Goal: Find specific page/section: Find specific page/section

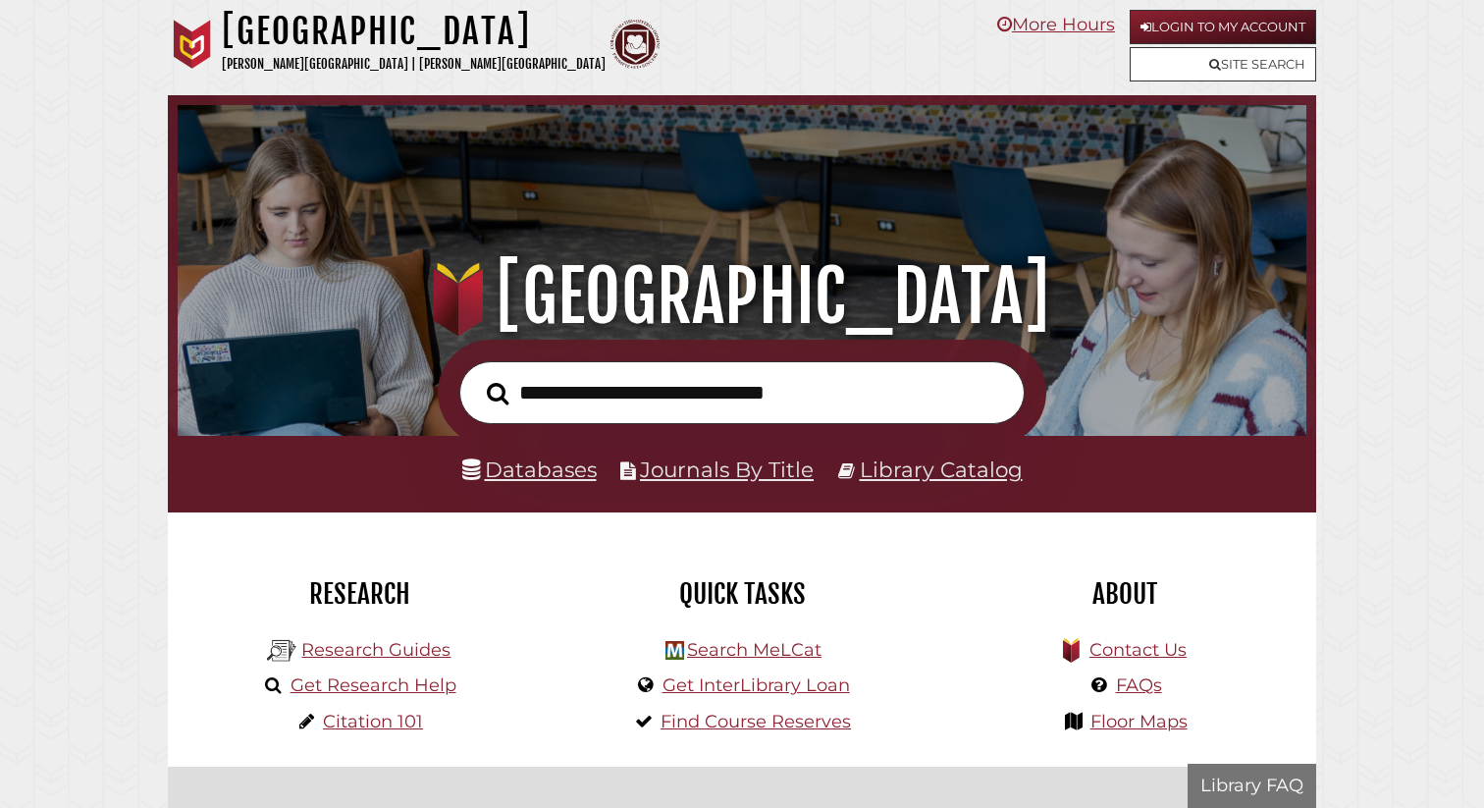
scroll to position [373, 1119]
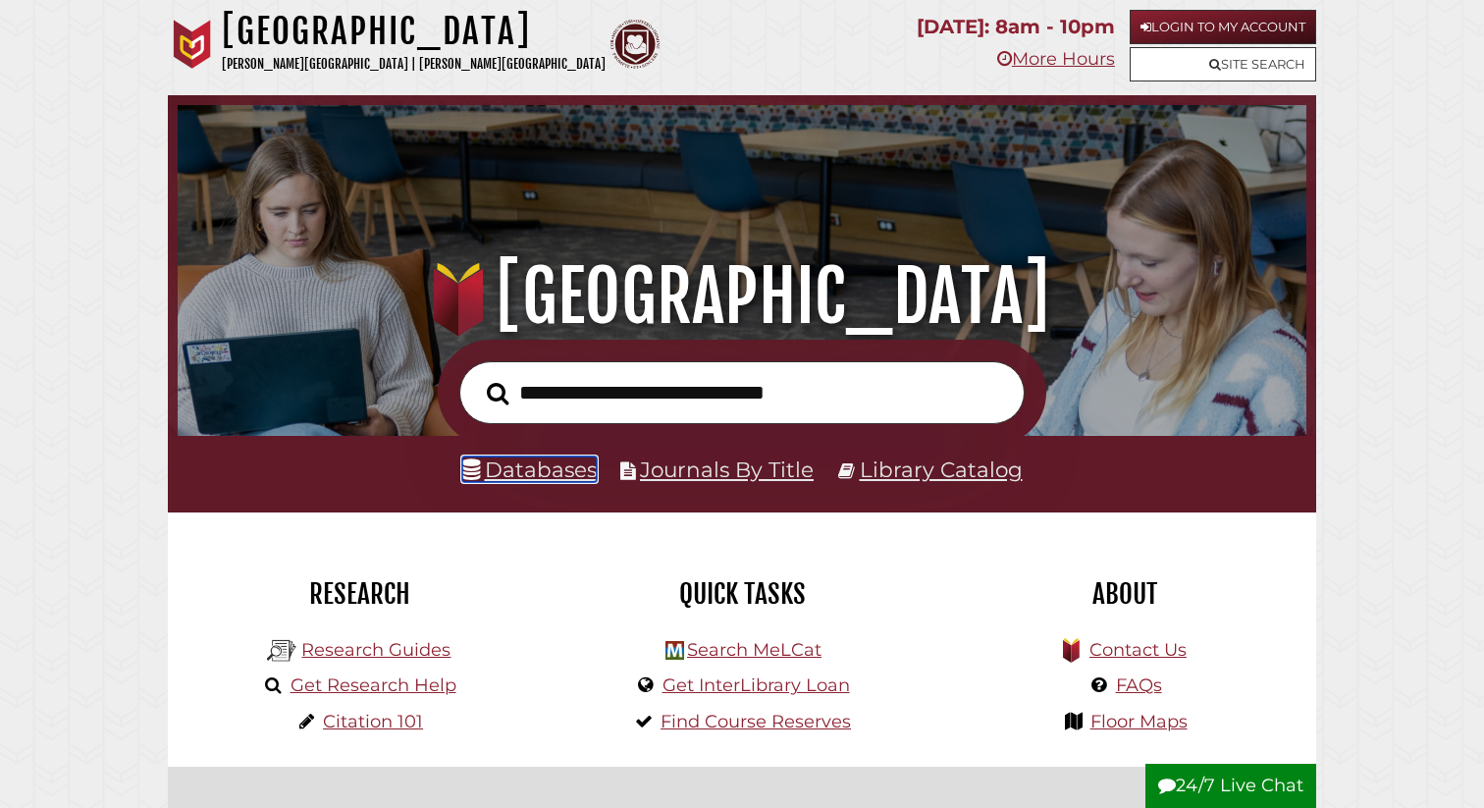
click at [556, 467] on link "Databases" at bounding box center [529, 469] width 134 height 26
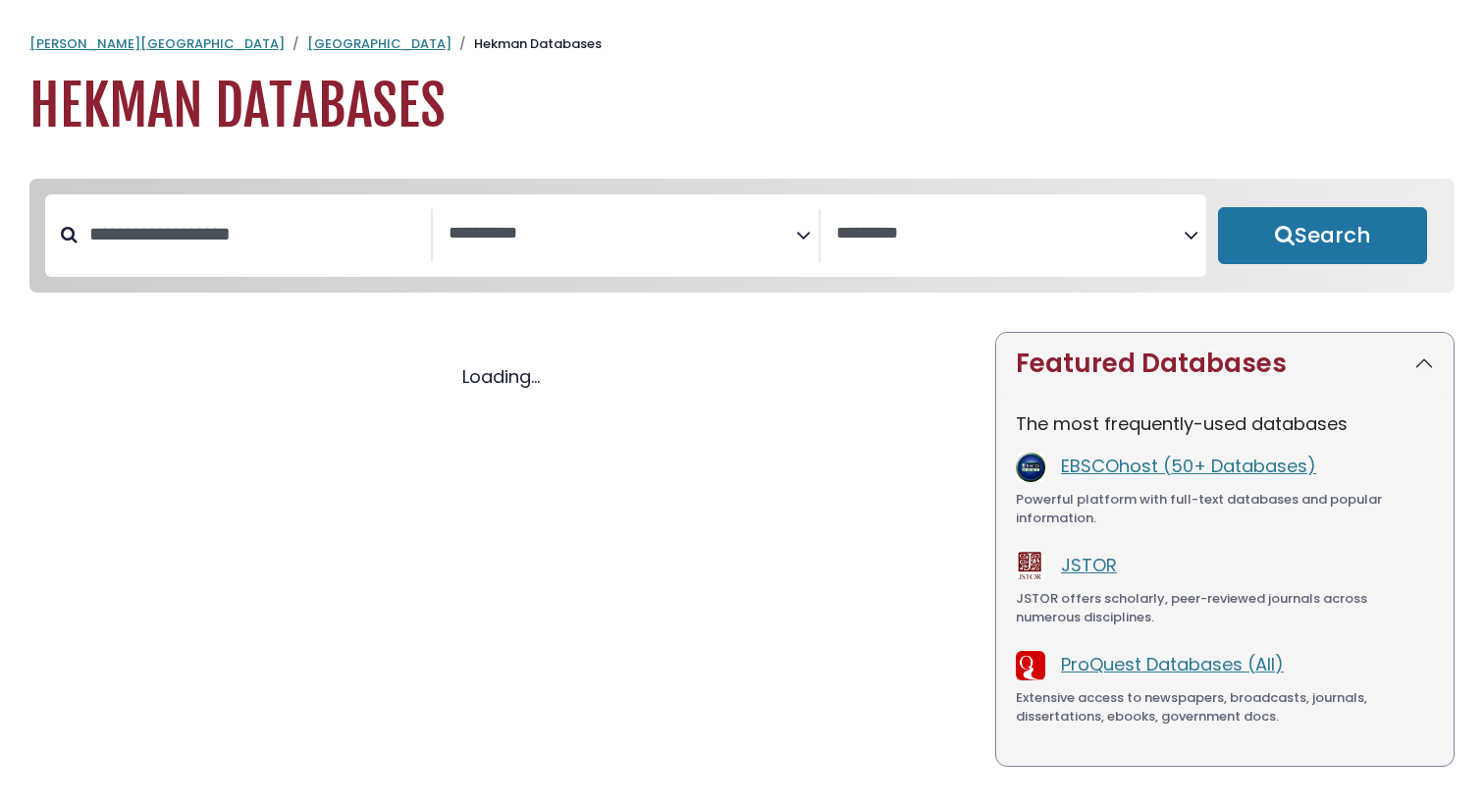
select select "Database Subject Filter"
select select "Database Vendors Filter"
select select "Database Subject Filter"
select select "Database Vendors Filter"
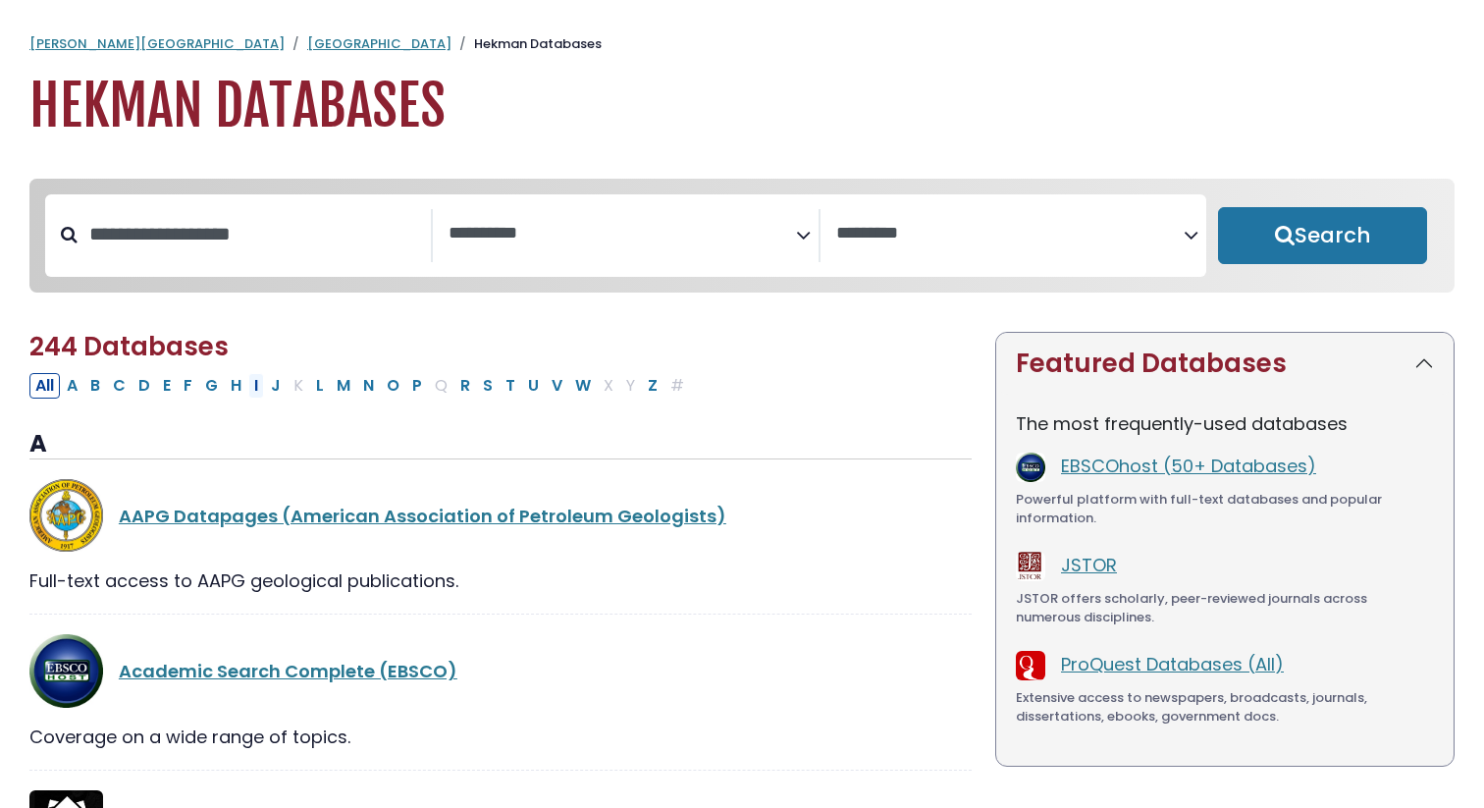
click at [260, 389] on button "I" at bounding box center [256, 386] width 16 height 26
select select "Database Subject Filter"
select select "Database Vendors Filter"
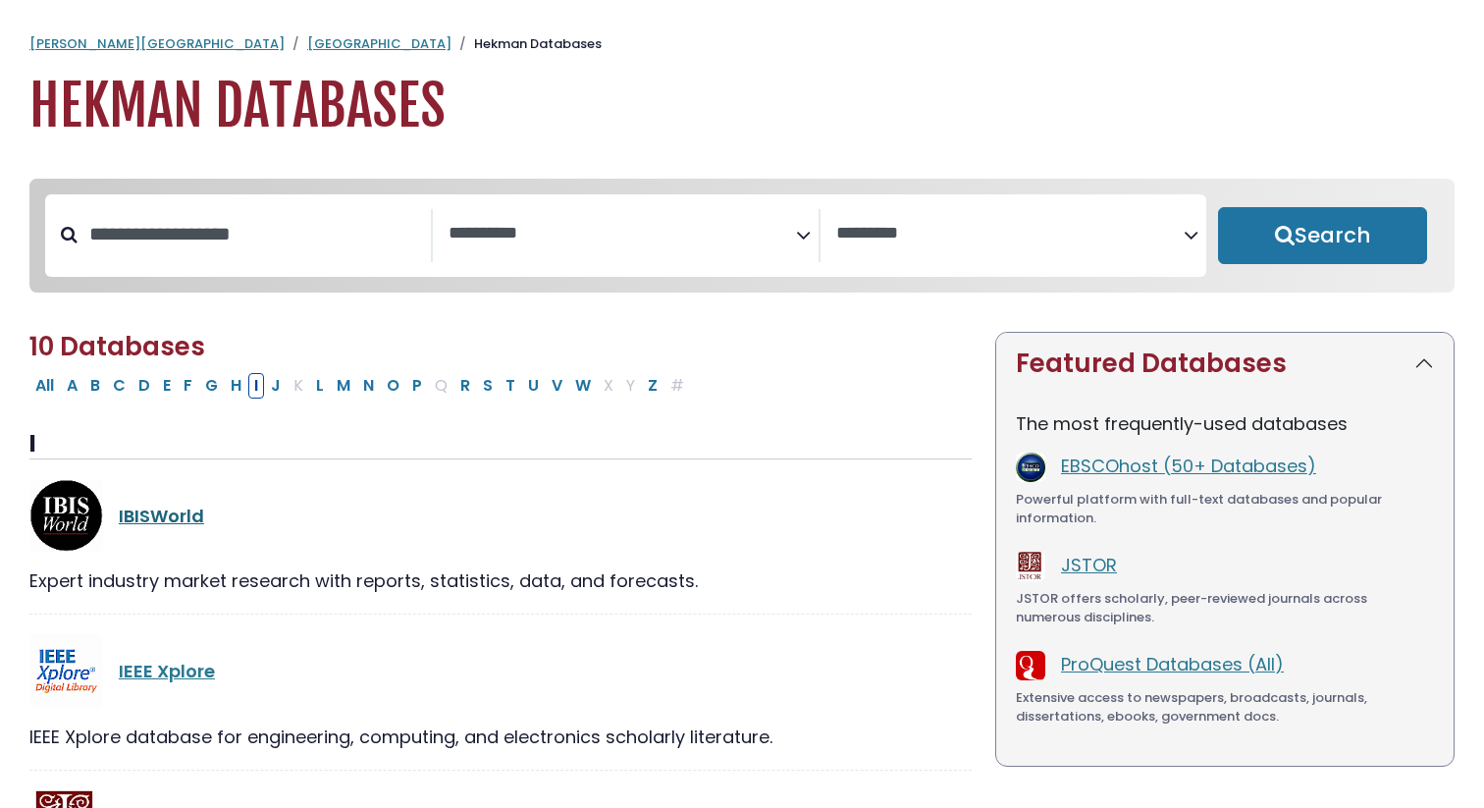
click at [174, 521] on link "IBISWorld" at bounding box center [161, 516] width 85 height 25
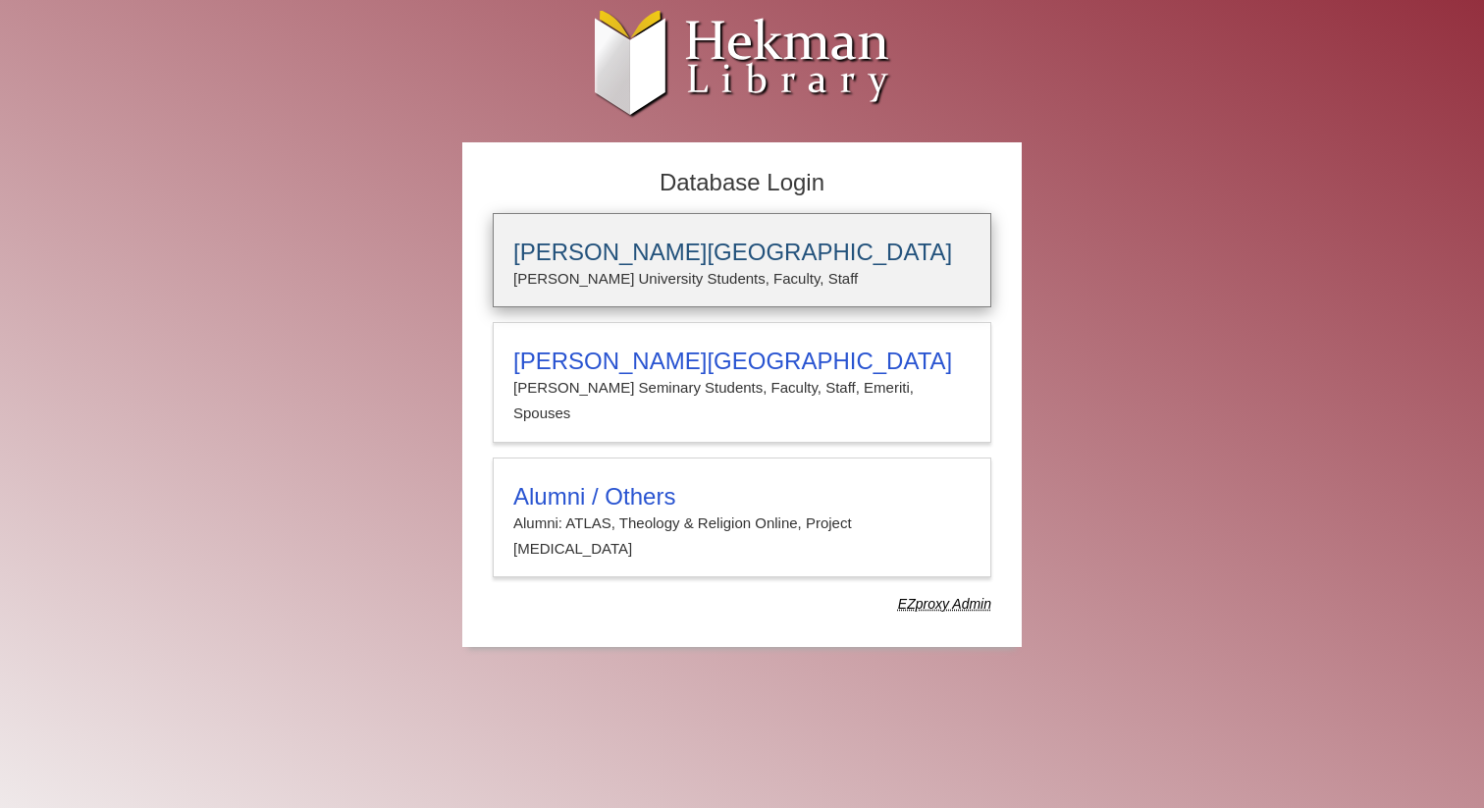
type input "**********"
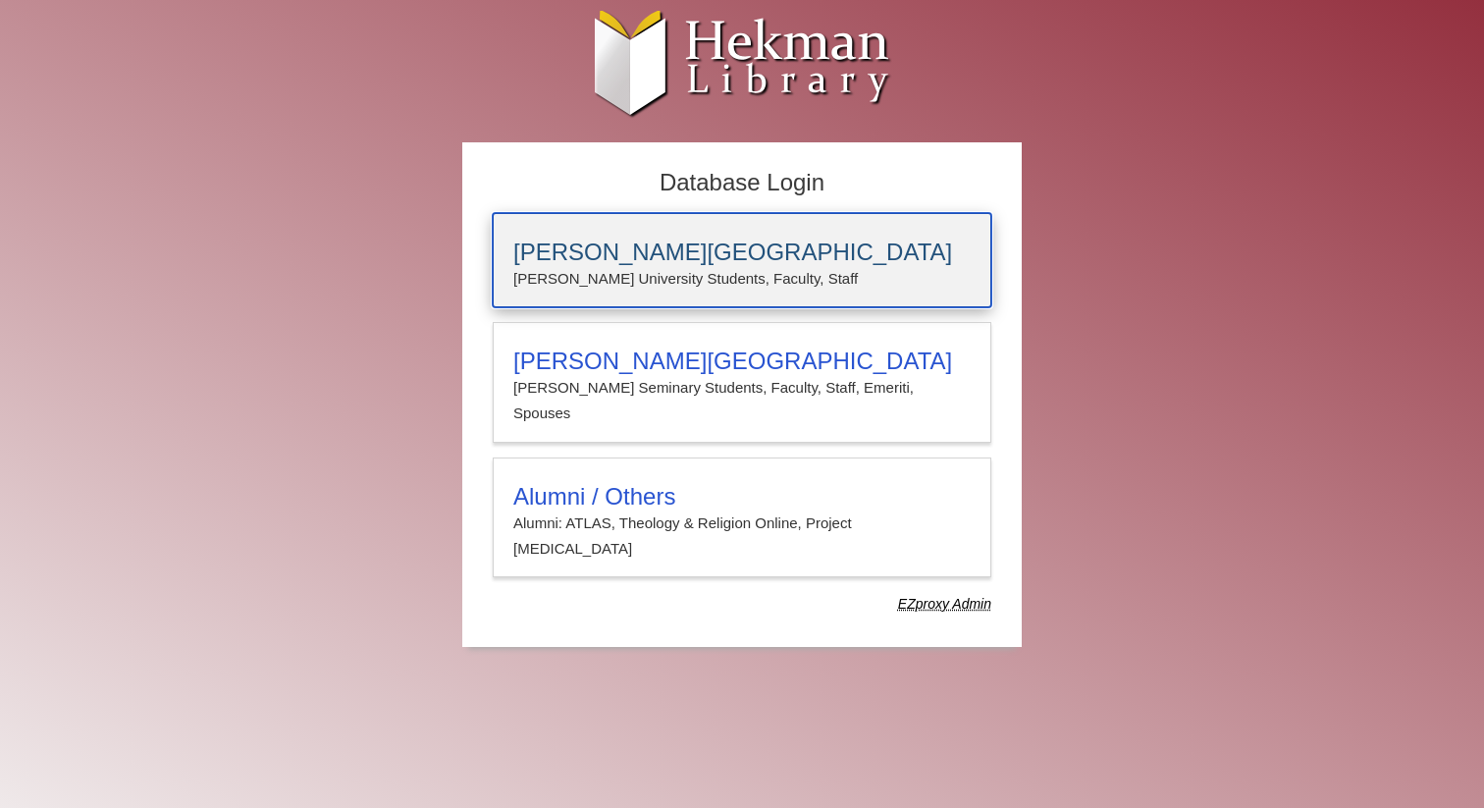
click at [818, 269] on p "Calvin University Students, Faculty, Staff" at bounding box center [741, 279] width 457 height 26
